Goal: Task Accomplishment & Management: Use online tool/utility

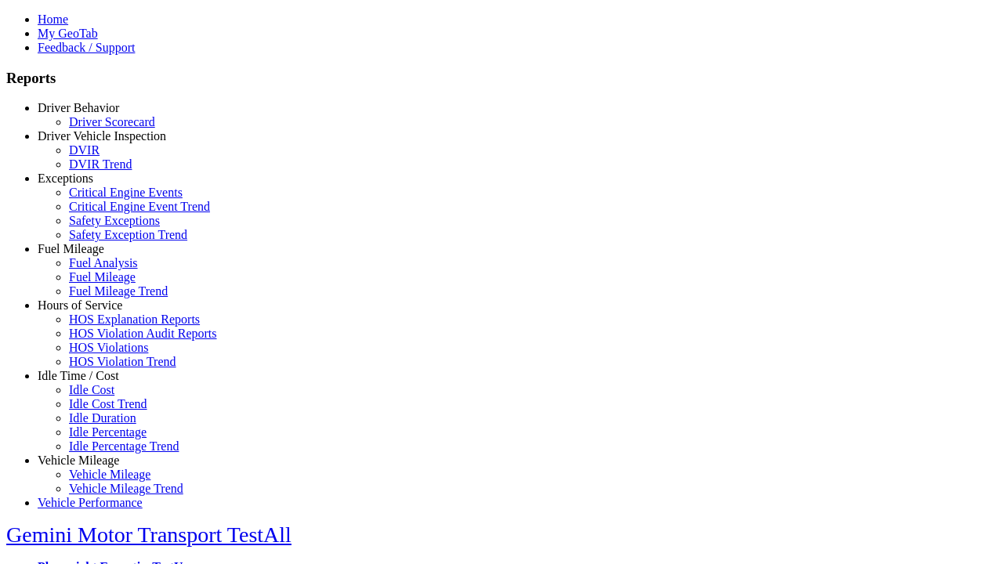
click at [90, 143] on link "Driver Vehicle Inspection" at bounding box center [102, 135] width 129 height 13
click at [100, 157] on link "DVIR" at bounding box center [84, 149] width 31 height 13
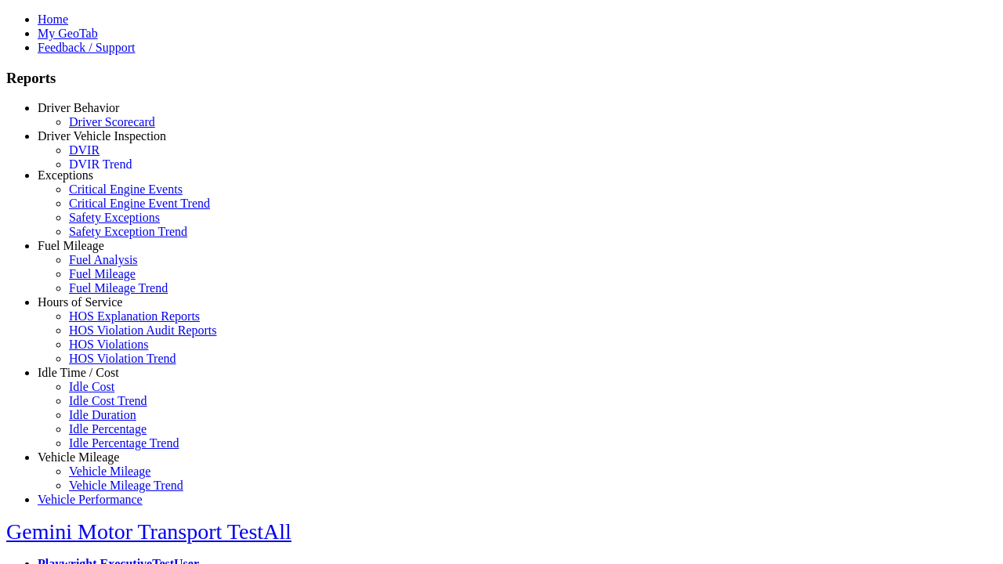
scroll to position [5, 0]
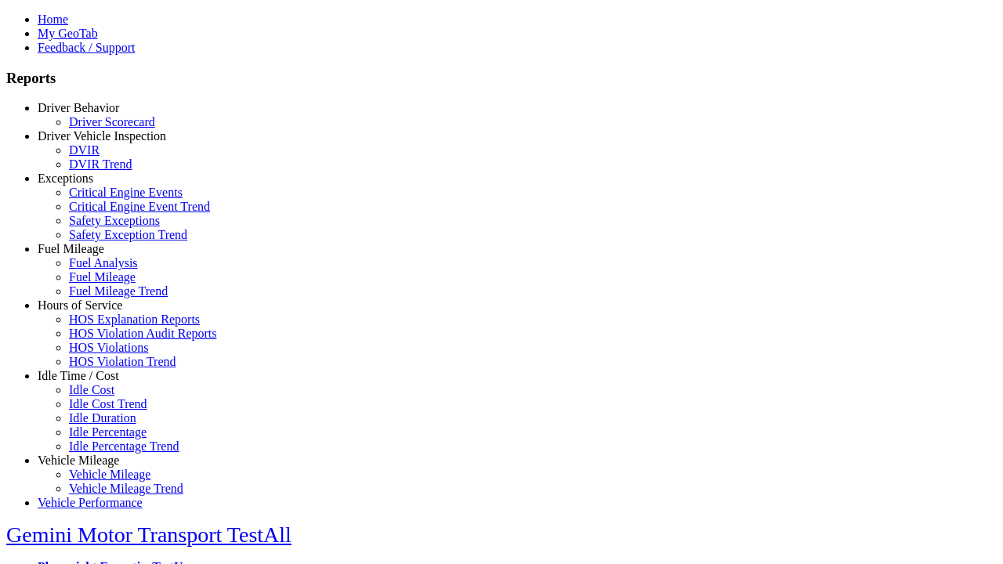
select select
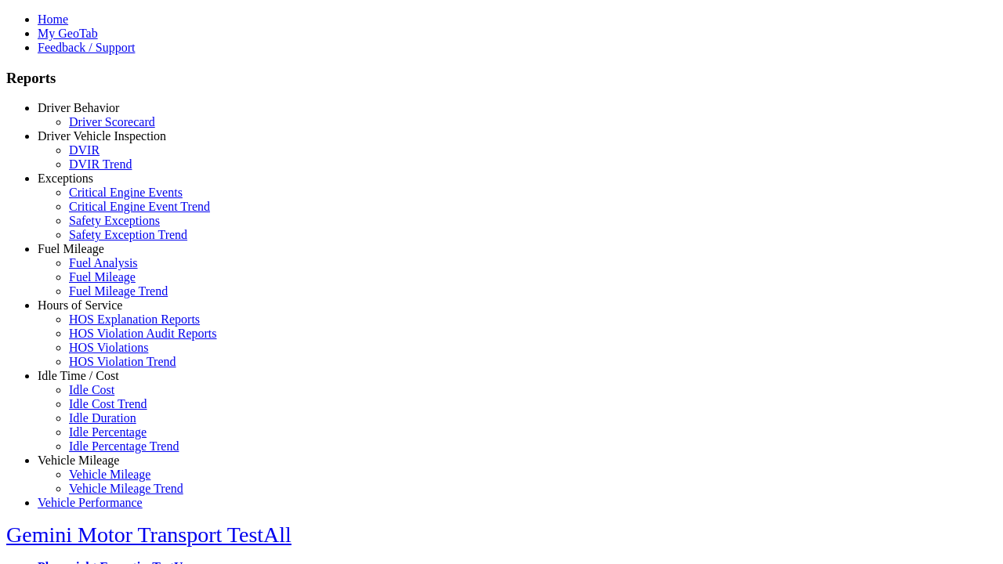
select select
type input "*********"
